Goal: Communication & Community: Ask a question

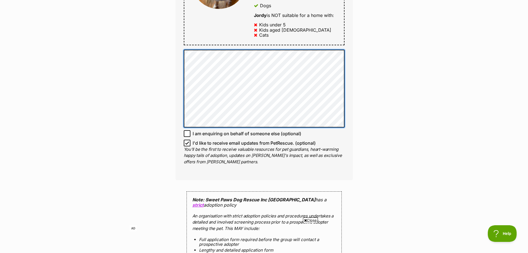
scroll to position [323, 0]
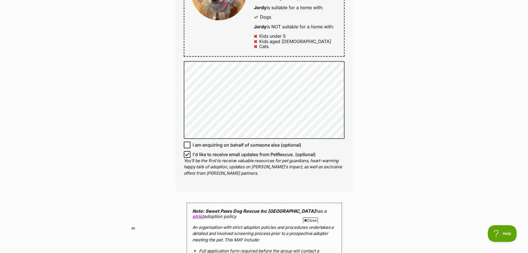
click at [186, 152] on icon at bounding box center [187, 154] width 4 height 4
click at [186, 151] on input "I'd like to receive email updates from PetRescue. (optional)" at bounding box center [187, 154] width 7 height 7
checkbox input "false"
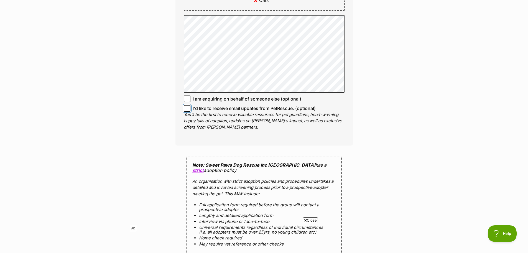
scroll to position [462, 0]
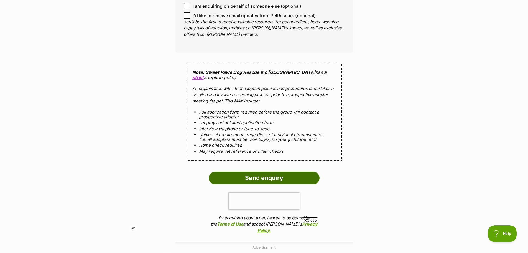
click at [290, 171] on input "Send enquiry" at bounding box center [264, 177] width 111 height 13
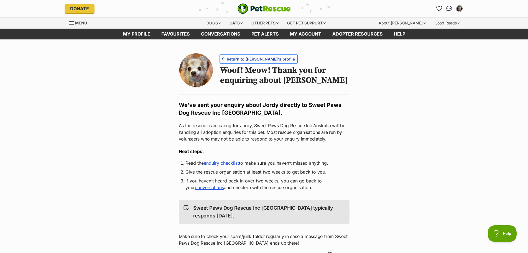
click at [262, 58] on span "Return to Jordy's profile" at bounding box center [261, 59] width 68 height 6
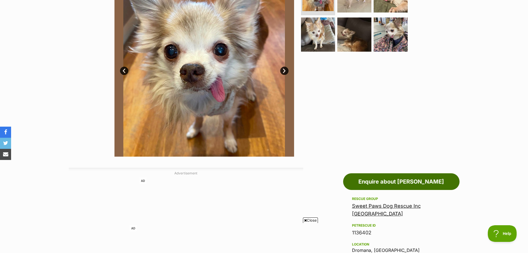
click at [391, 181] on link "Enquire about [PERSON_NAME]" at bounding box center [401, 181] width 116 height 17
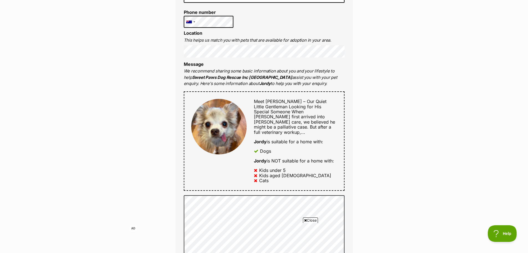
scroll to position [231, 0]
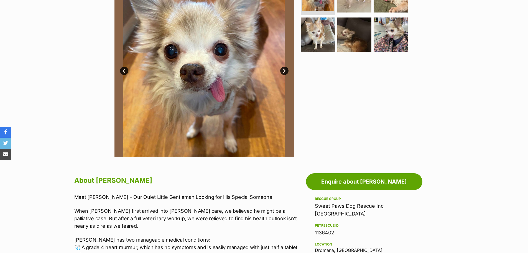
click at [384, 204] on link "Sweet Paws Dog Rescue Inc [GEOGRAPHIC_DATA]" at bounding box center [349, 210] width 69 height 14
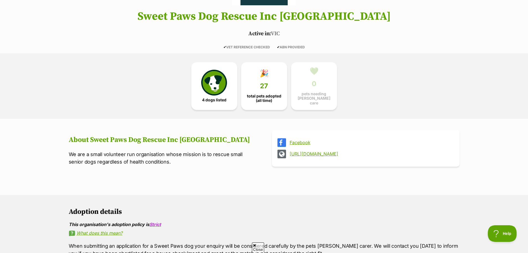
click at [302, 141] on link "Facebook" at bounding box center [371, 142] width 162 height 5
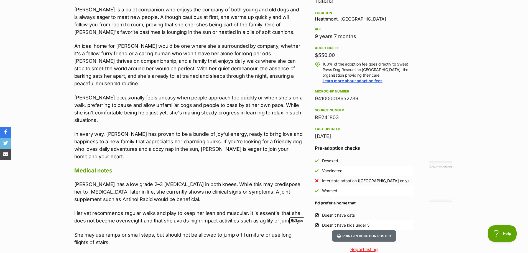
scroll to position [552, 0]
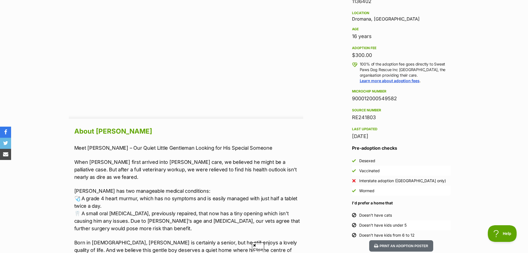
scroll to position [231, 0]
